Goal: Task Accomplishment & Management: Use online tool/utility

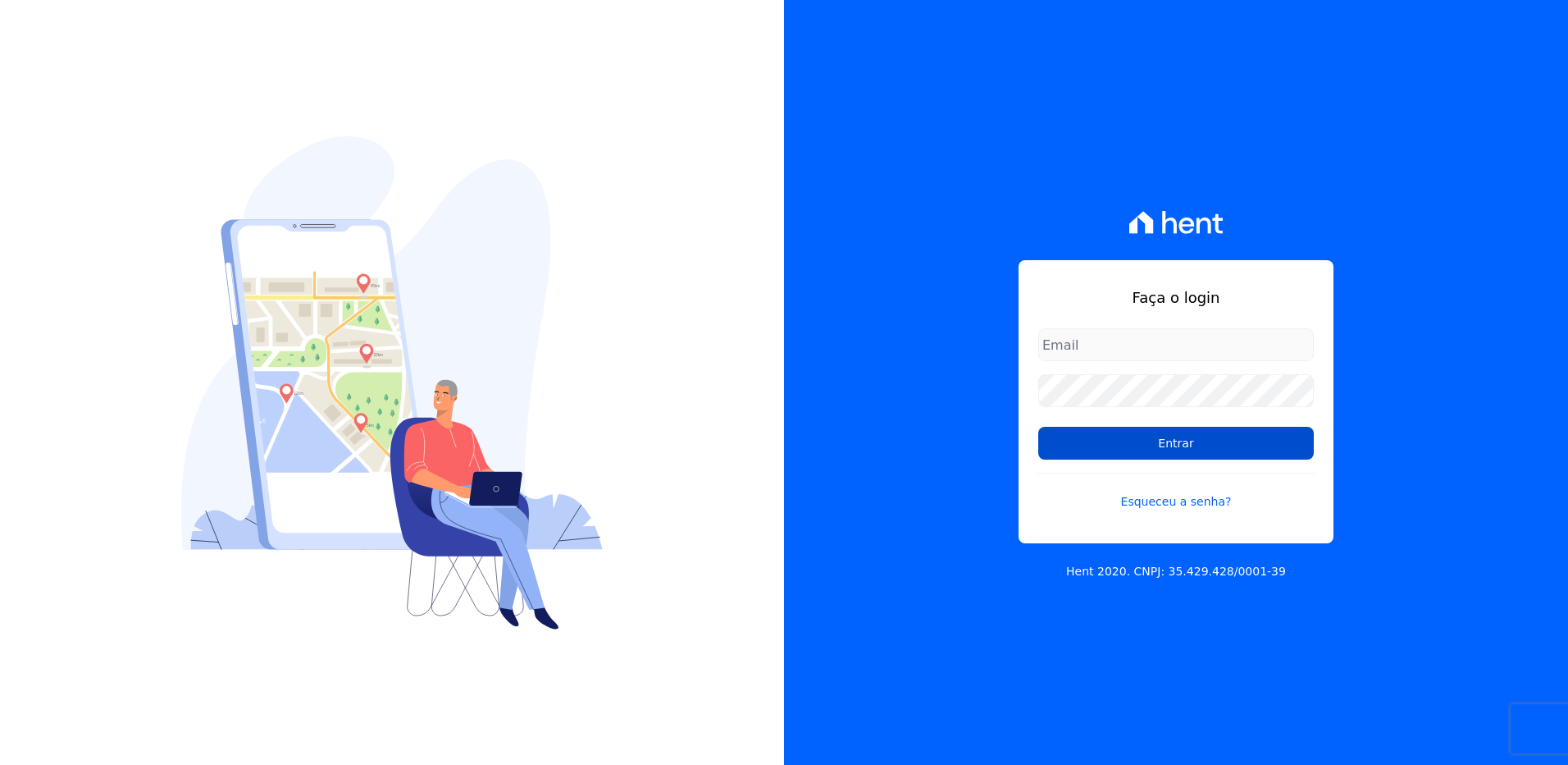
type input "[EMAIL_ADDRESS][PERSON_NAME][DOMAIN_NAME]"
click at [1102, 456] on input "Entrar" at bounding box center [1176, 443] width 275 height 33
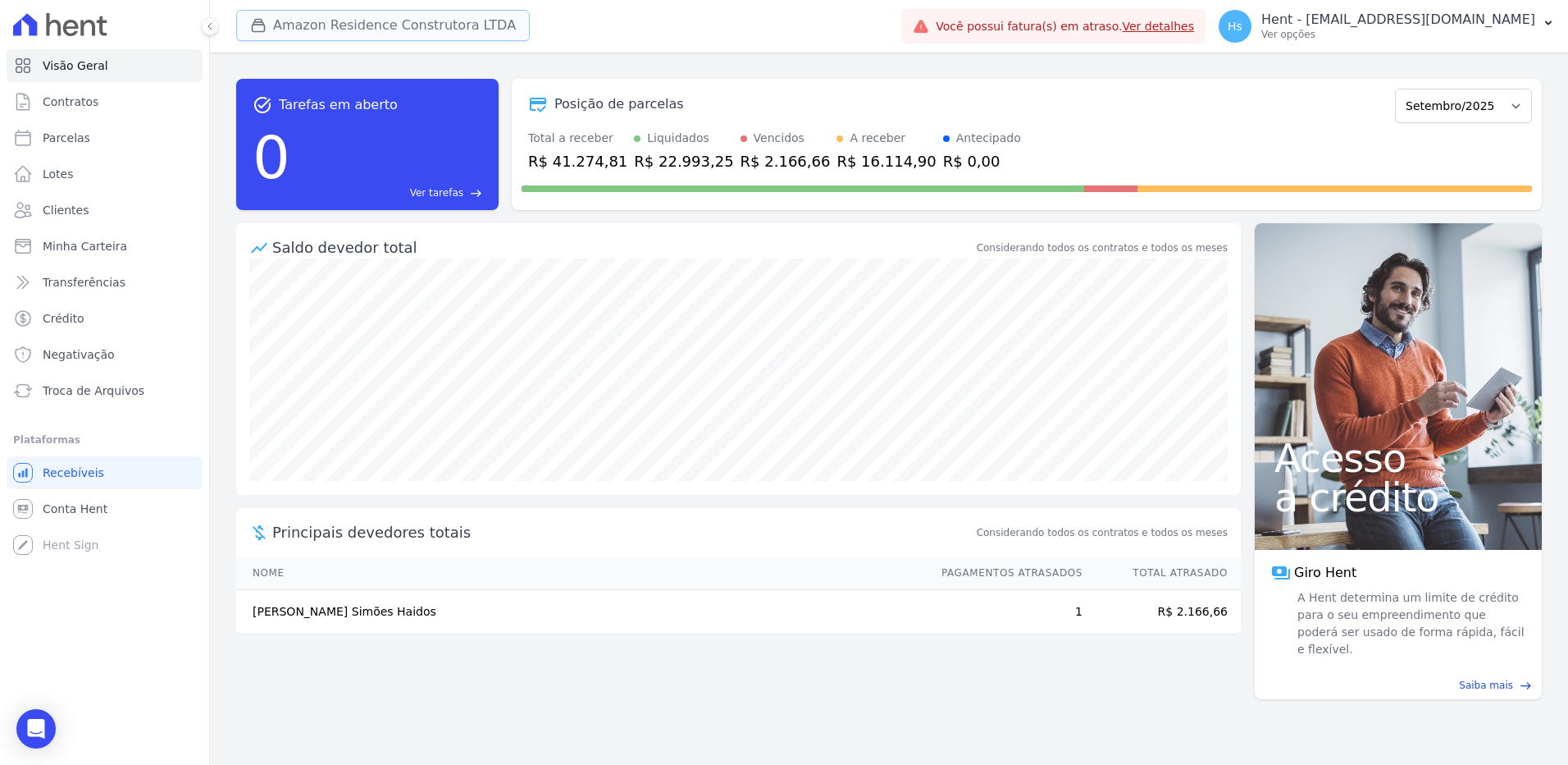
click at [312, 13] on button "Amazon Residence Construtora LTDA" at bounding box center [383, 25] width 293 height 31
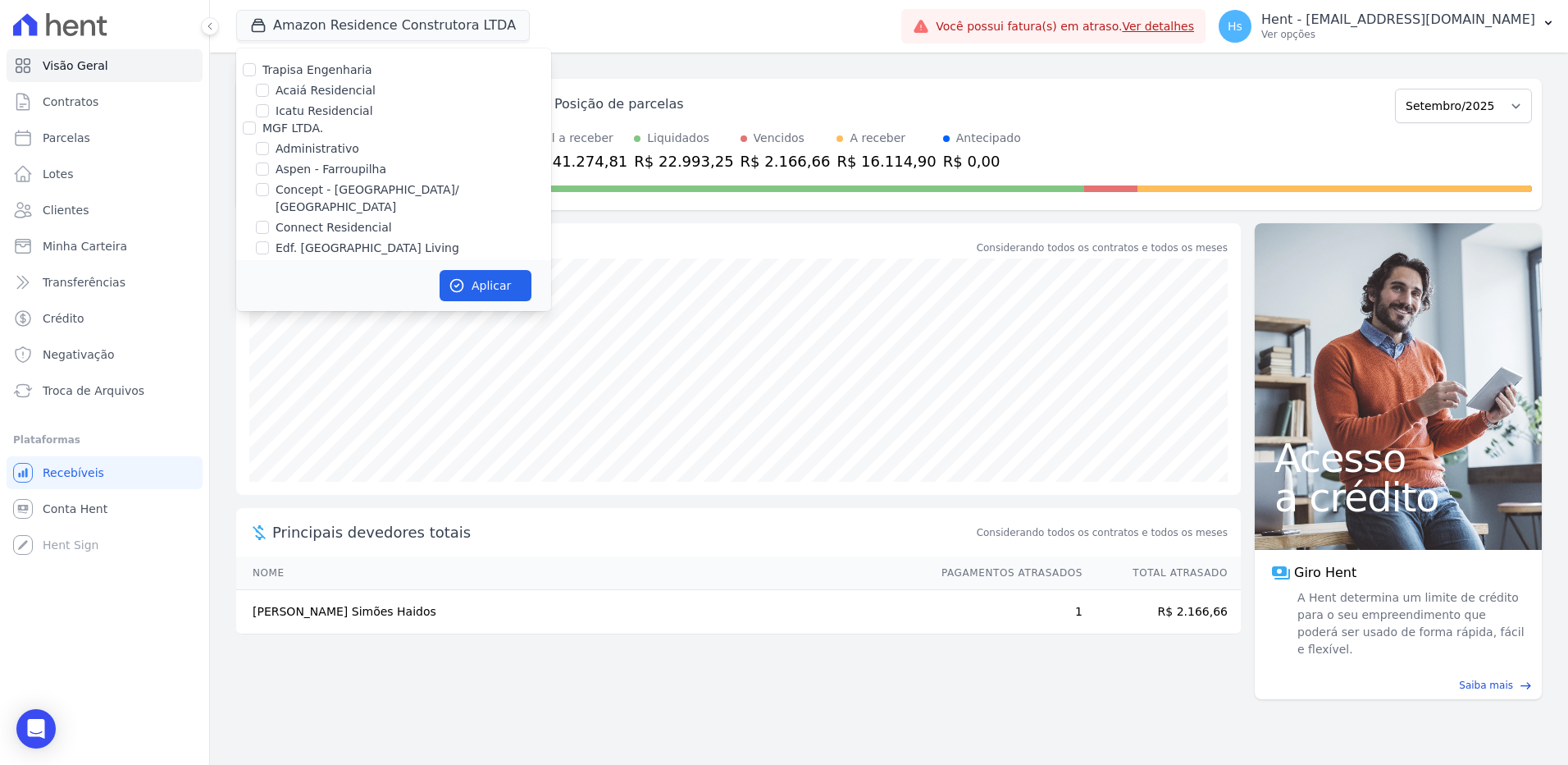
scroll to position [6738, 0]
click at [343, 300] on label "Pau-Ferro Ecoresidence" at bounding box center [342, 308] width 134 height 17
click at [269, 302] on input "Pau-Ferro Ecoresidence" at bounding box center [263, 308] width 13 height 13
checkbox input "true"
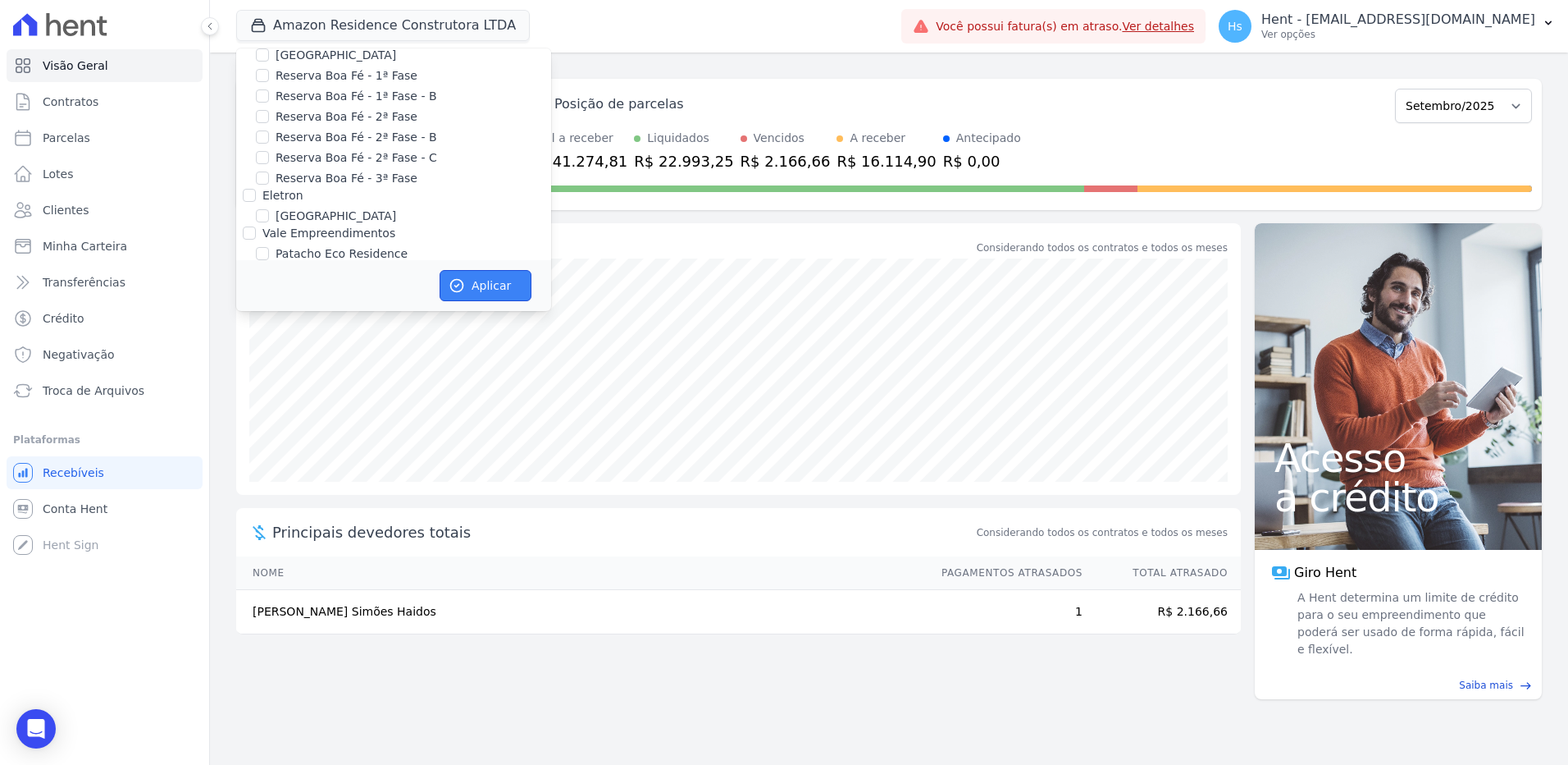
click at [505, 277] on button "Aplicar" at bounding box center [485, 286] width 91 height 31
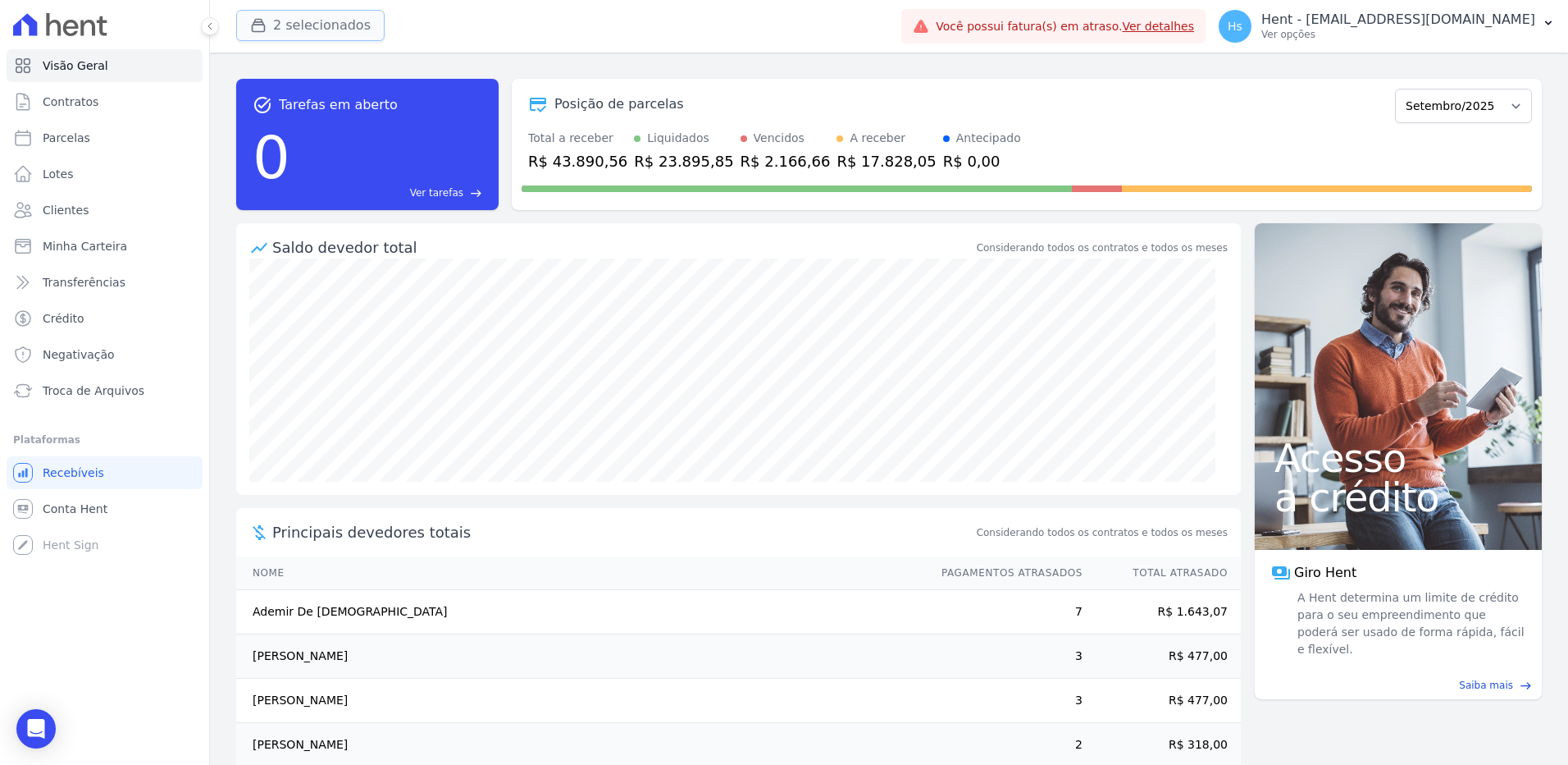
click at [333, 16] on button "2 selecionados" at bounding box center [311, 25] width 149 height 31
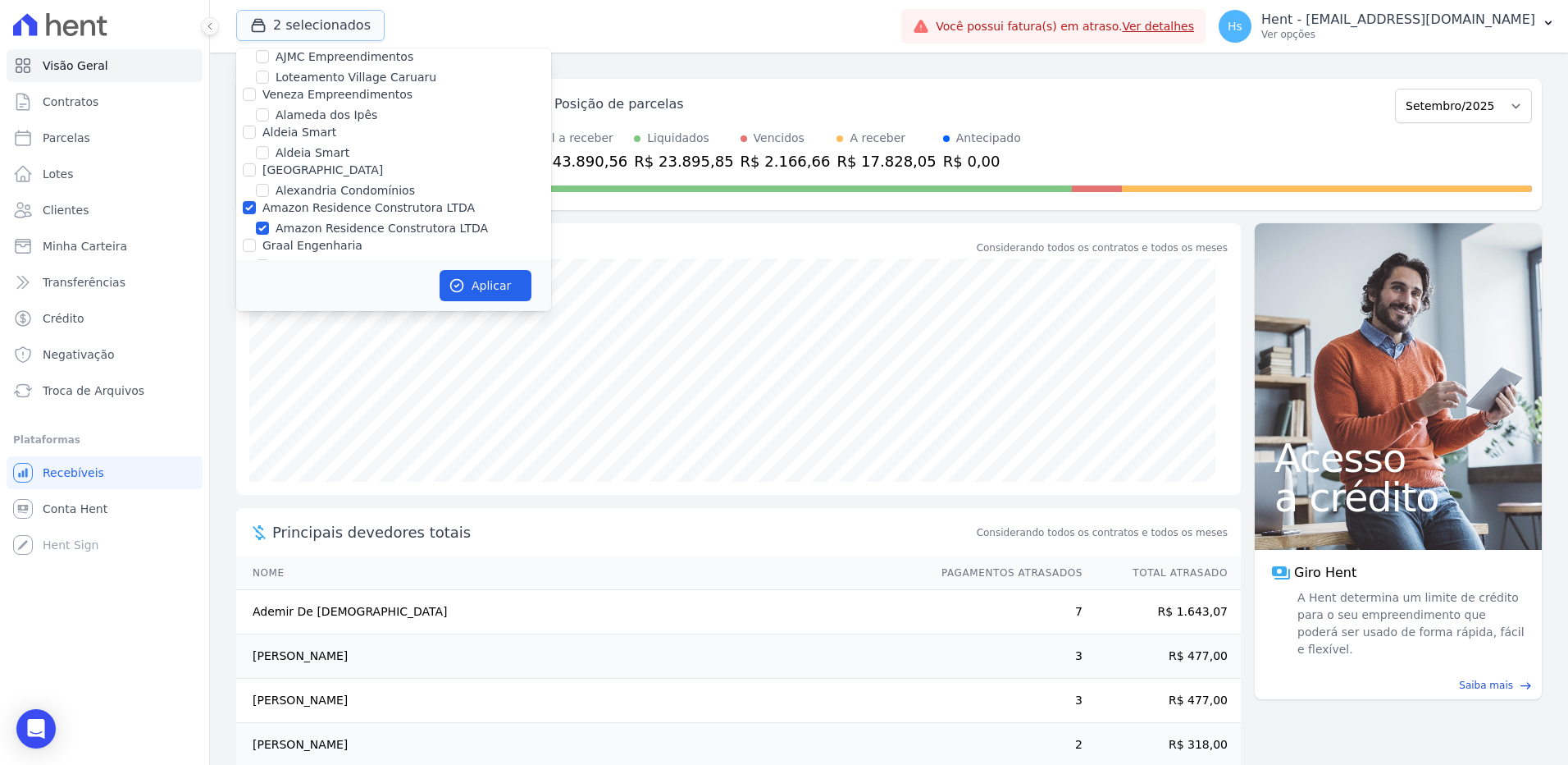
scroll to position [739, 0]
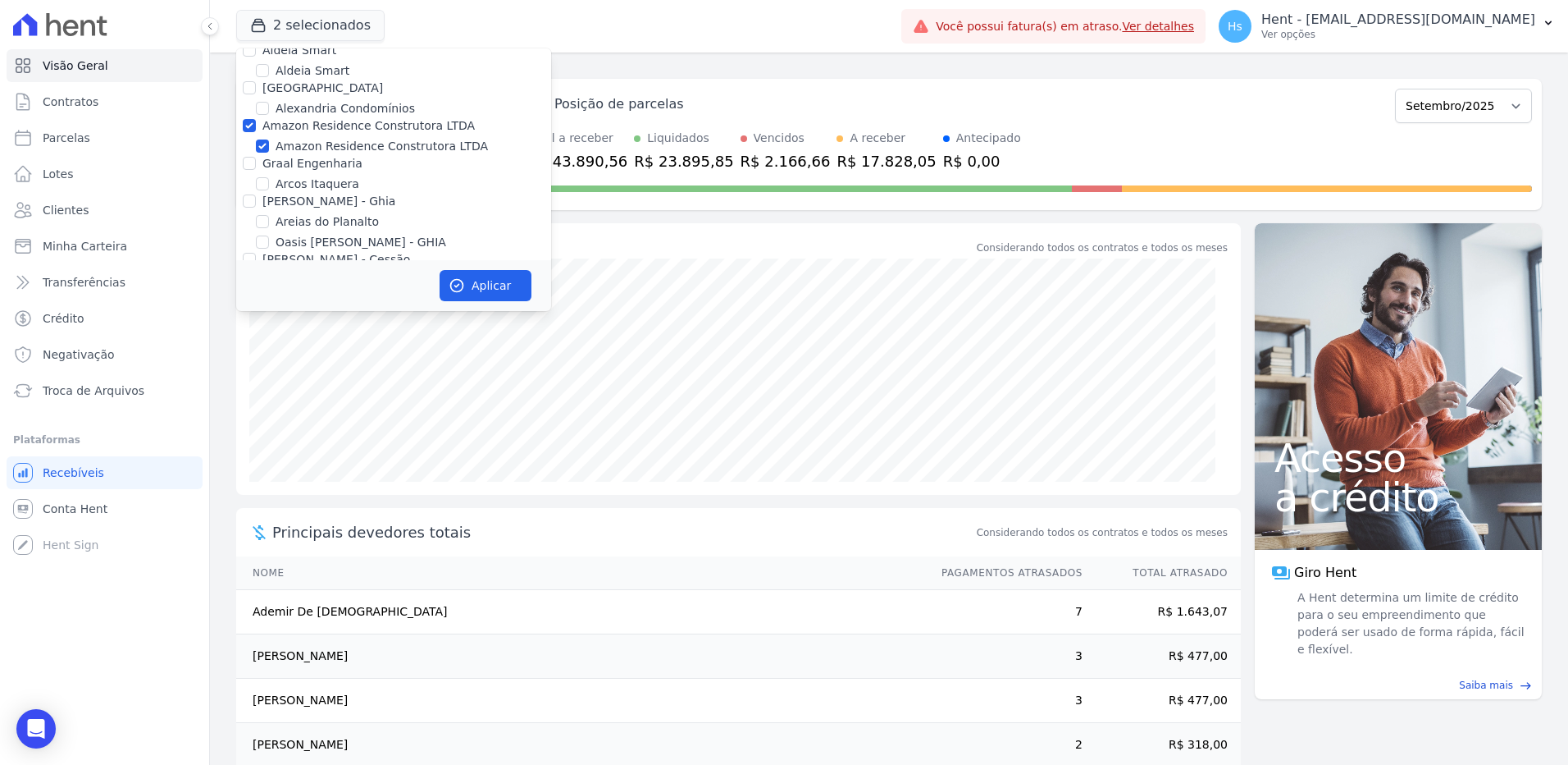
click at [274, 138] on div "Amazon Residence Construtora LTDA" at bounding box center [394, 146] width 315 height 17
click at [263, 140] on input "Amazon Residence Construtora LTDA" at bounding box center [263, 146] width 13 height 13
checkbox input "false"
click at [466, 298] on button "Aplicar" at bounding box center [485, 286] width 91 height 31
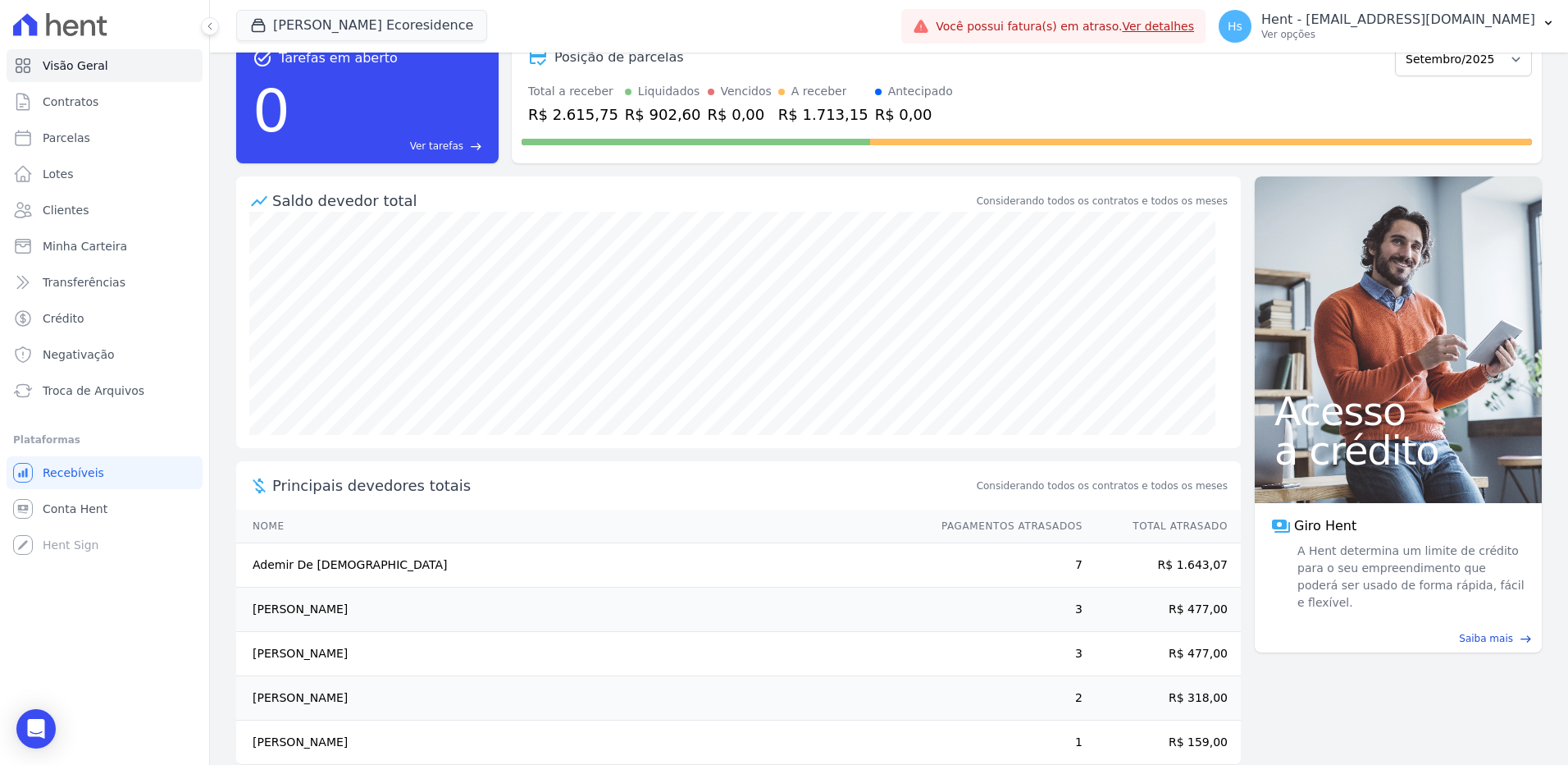
scroll to position [73, 0]
